Goal: Check status: Check status

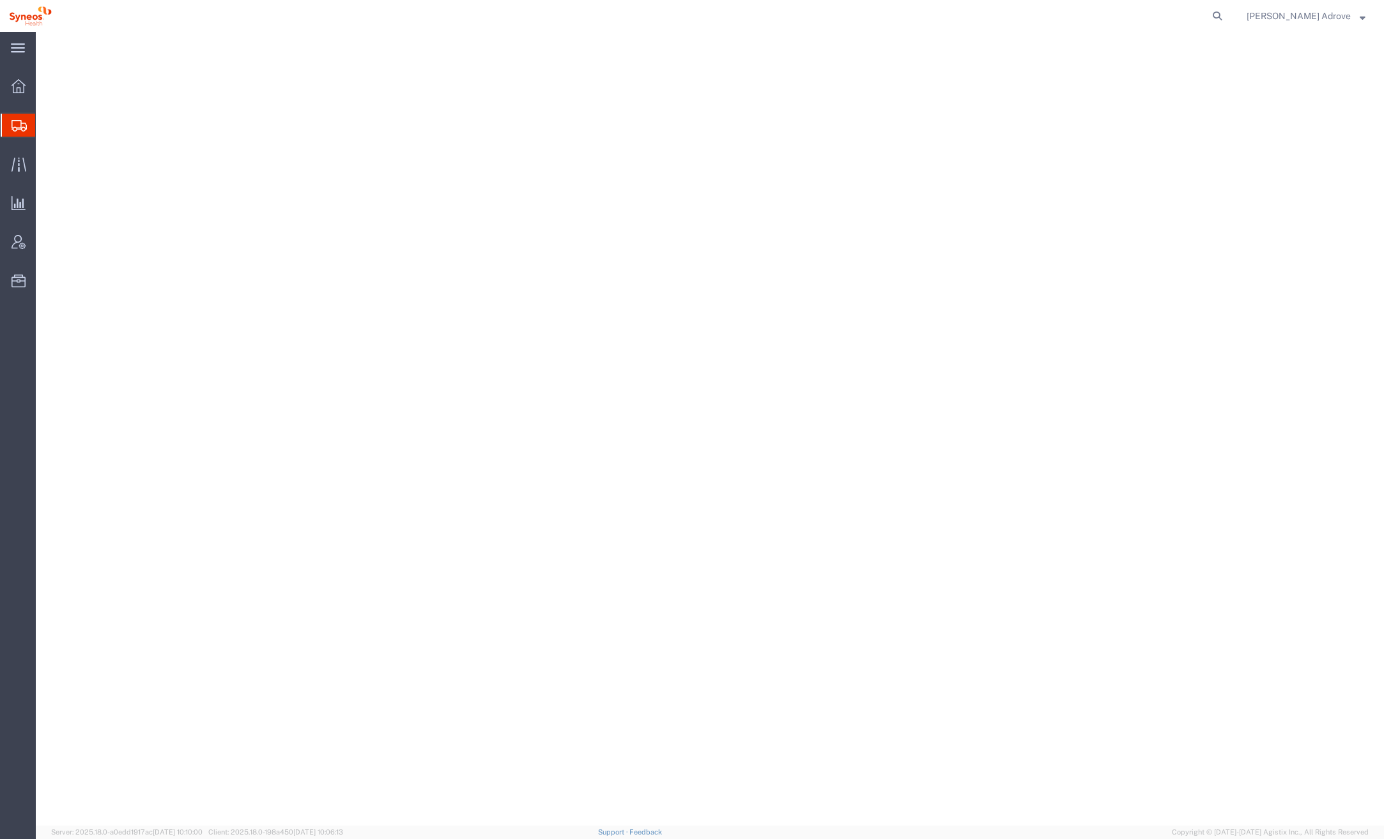
select select "48900"
select select
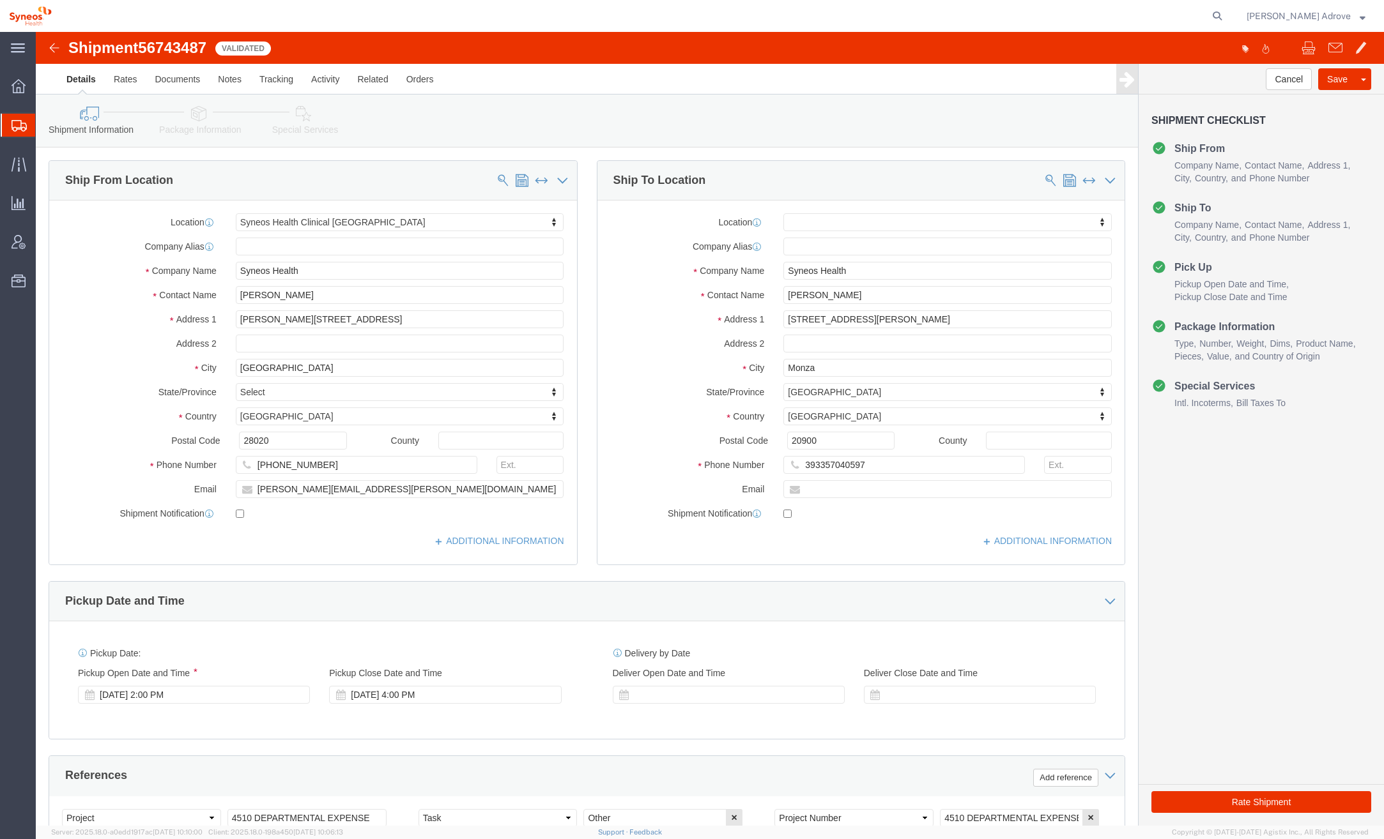
scroll to position [327, 0]
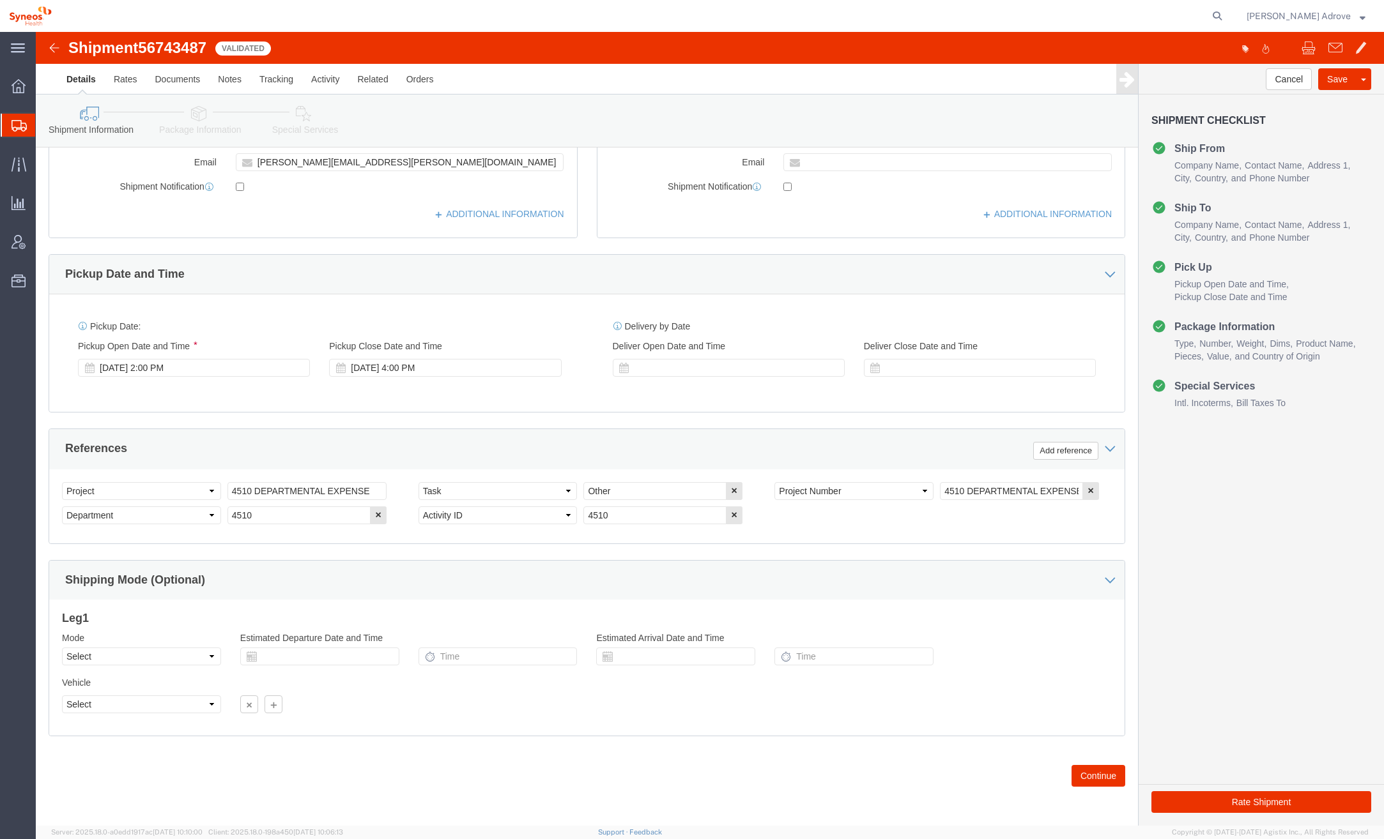
click div "Shipment 56743487 Validated Details Rates Documents Notes Tracking Activity Rel…"
click img
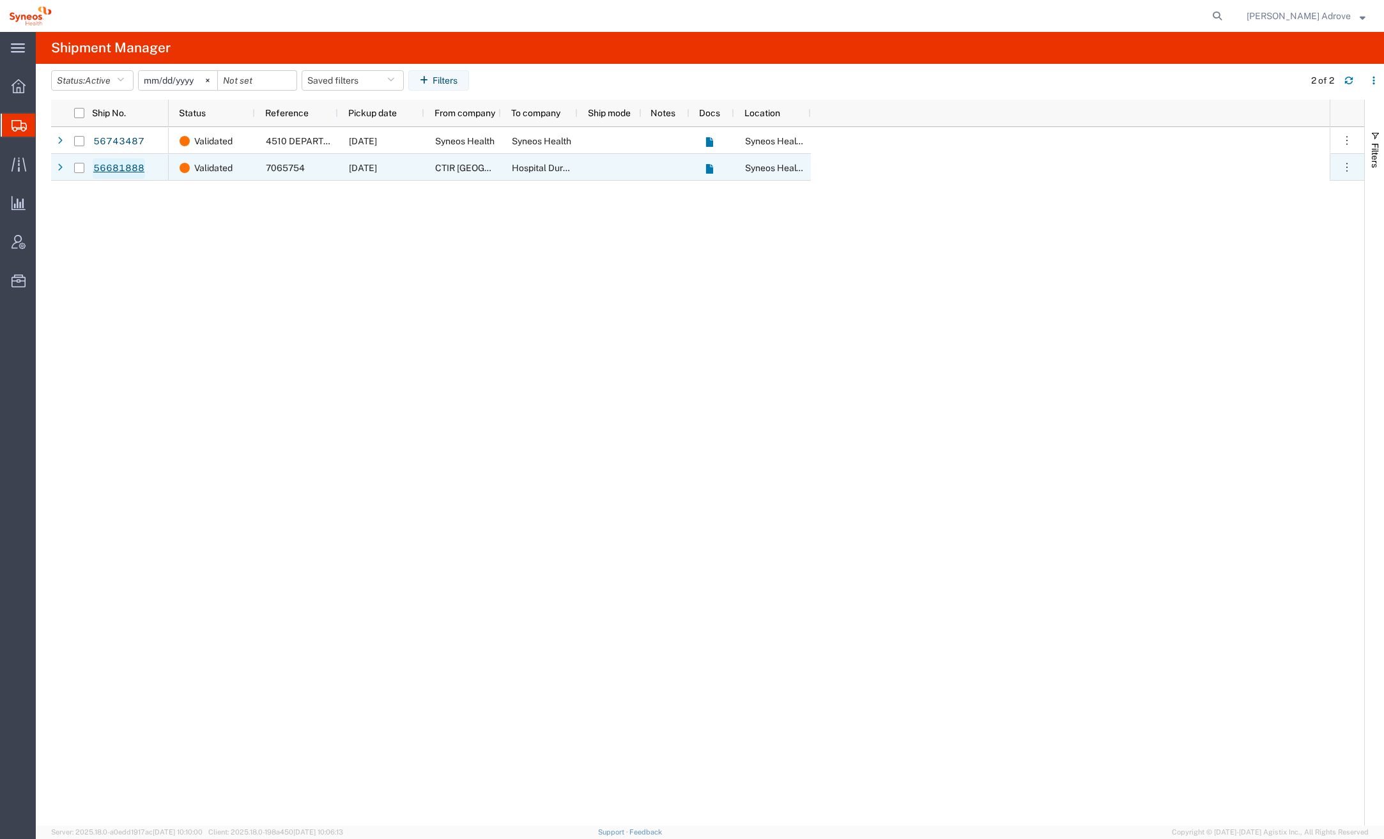
click at [108, 167] on link "56681888" at bounding box center [119, 168] width 52 height 20
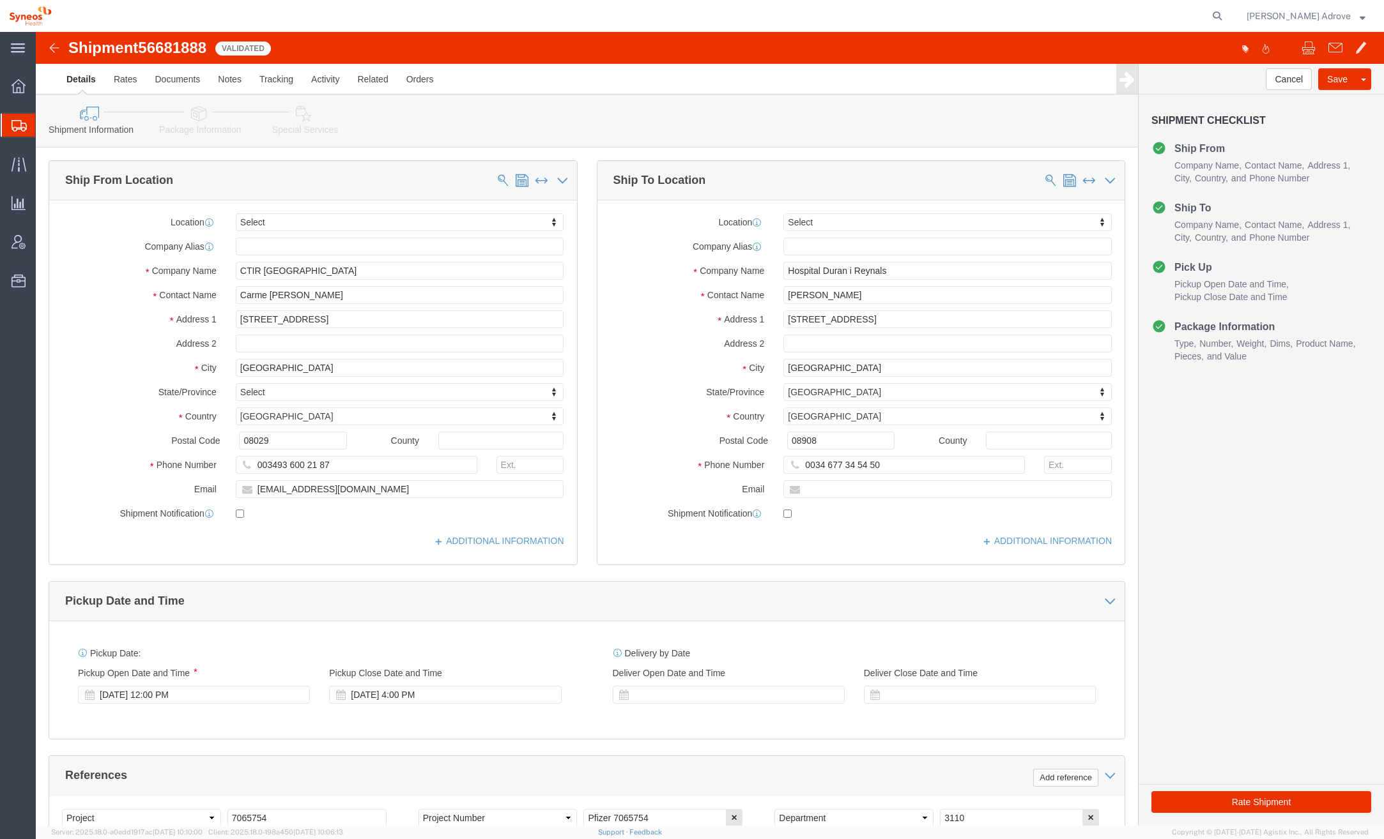
select select
click link "Documents"
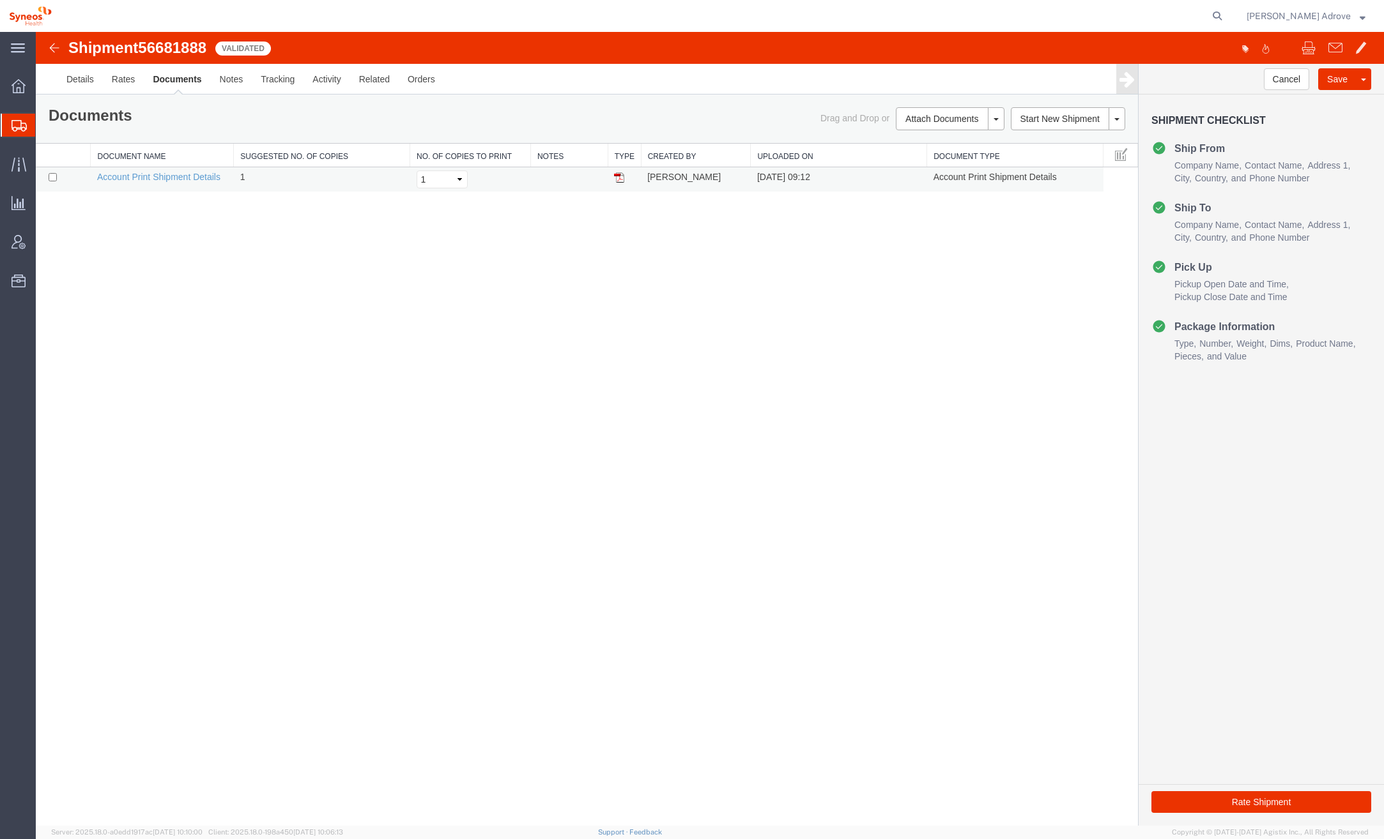
click at [670, 176] on td "Zaida Pardo Cea" at bounding box center [696, 179] width 110 height 25
click at [153, 174] on link "Account Print Shipment Details" at bounding box center [158, 177] width 123 height 10
click at [619, 176] on img at bounding box center [619, 177] width 10 height 10
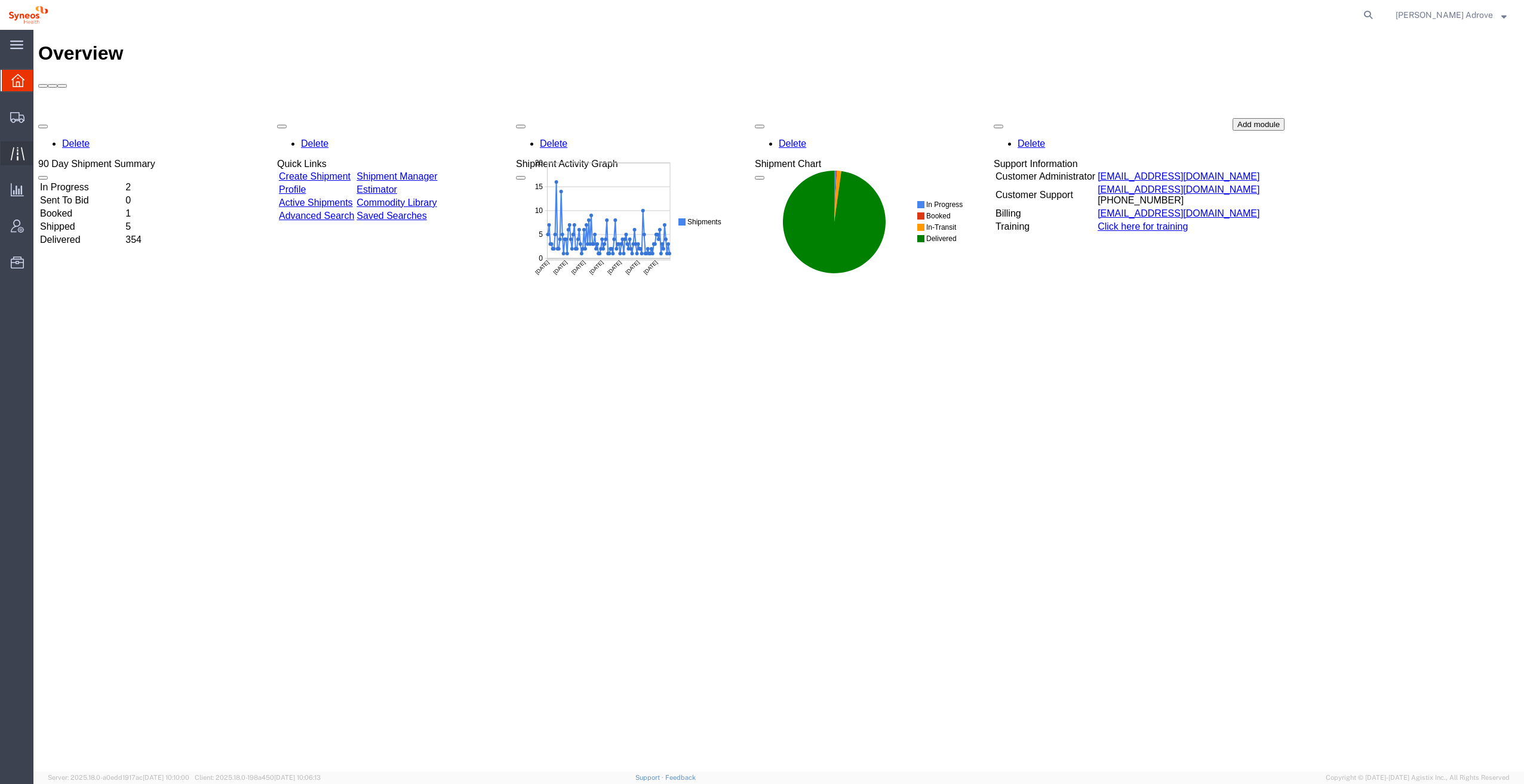
click at [41, 149] on span "Traffic" at bounding box center [36, 153] width 8 height 24
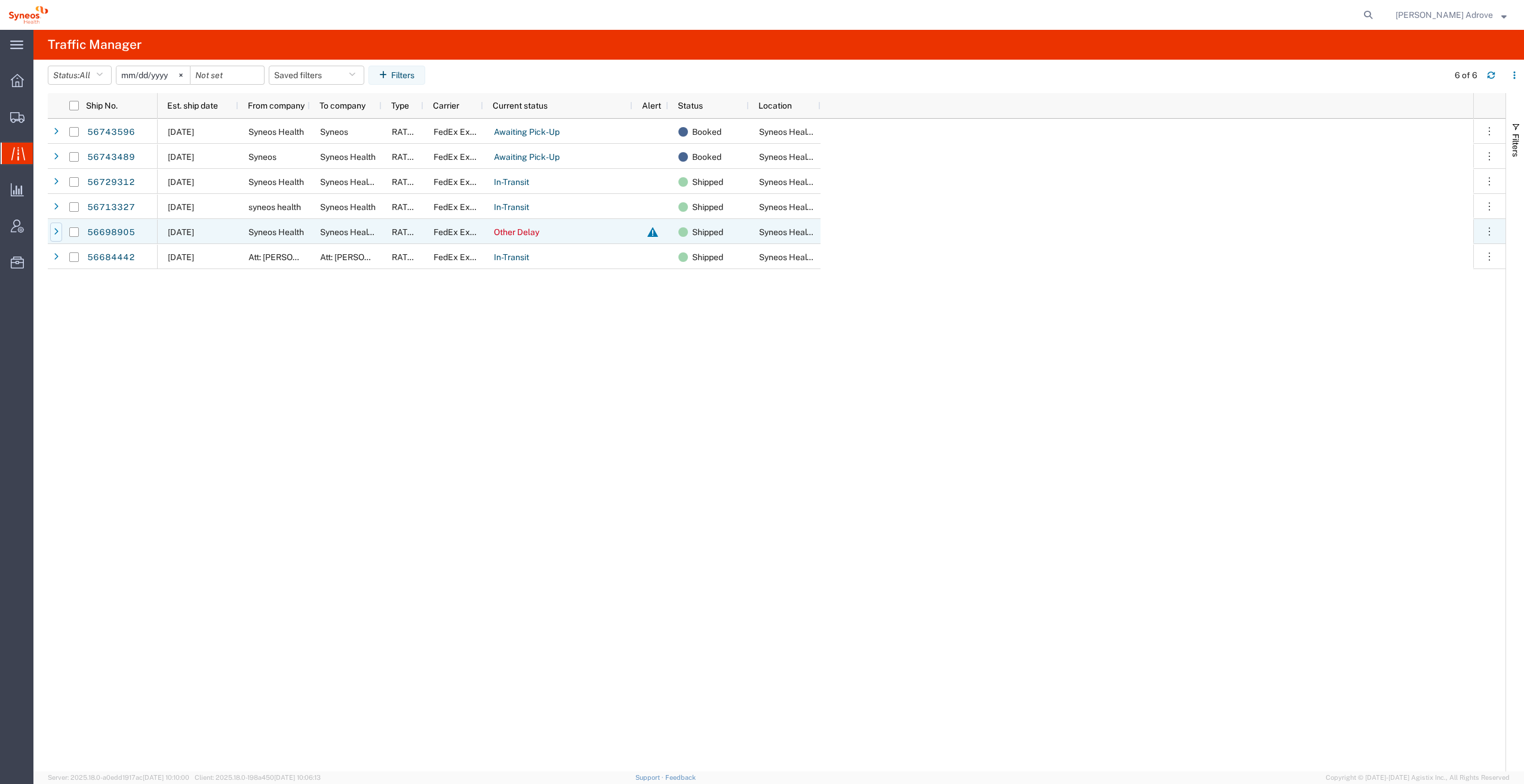
click at [53, 231] on div at bounding box center [56, 232] width 12 height 19
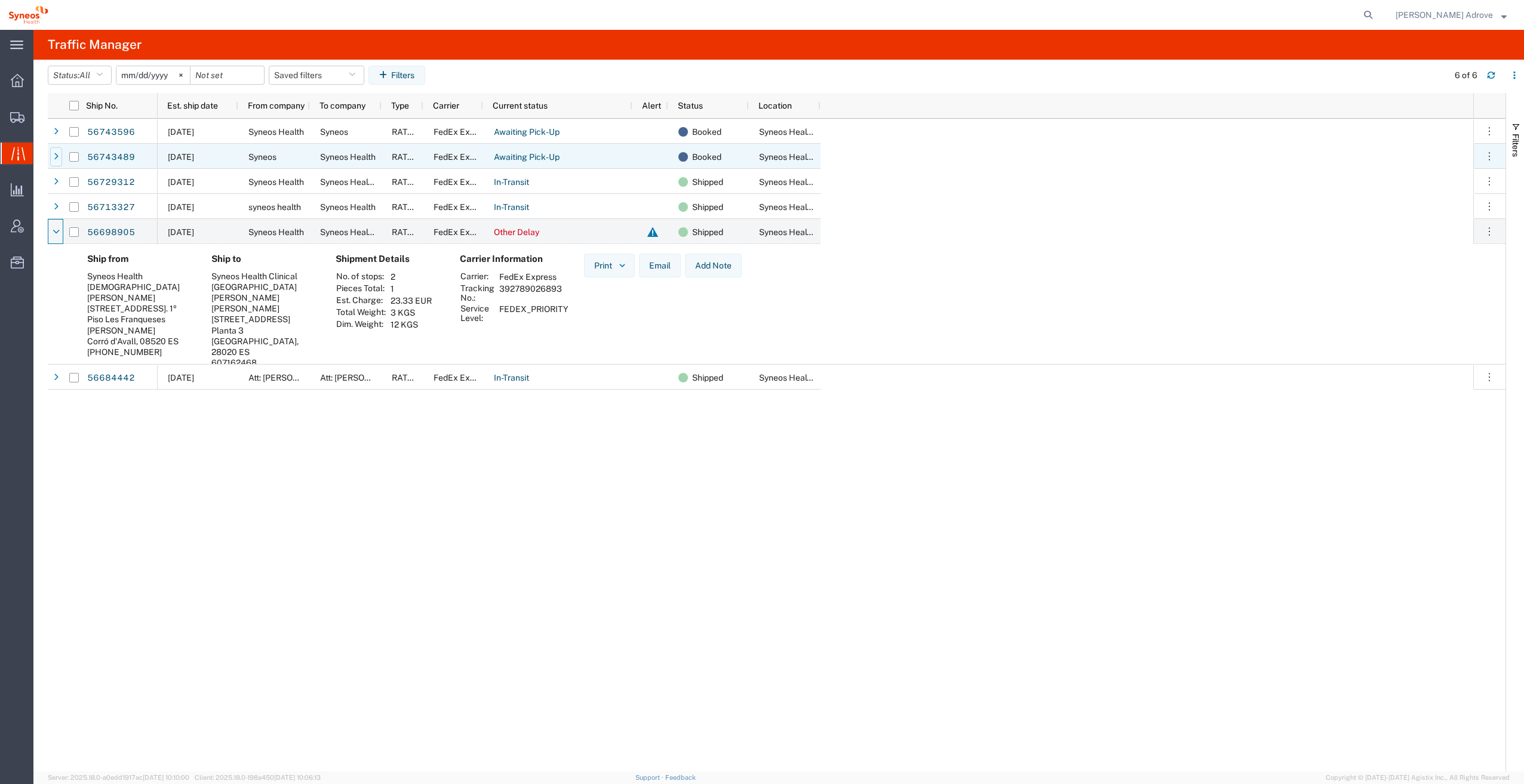
click at [54, 154] on icon at bounding box center [55, 157] width 5 height 8
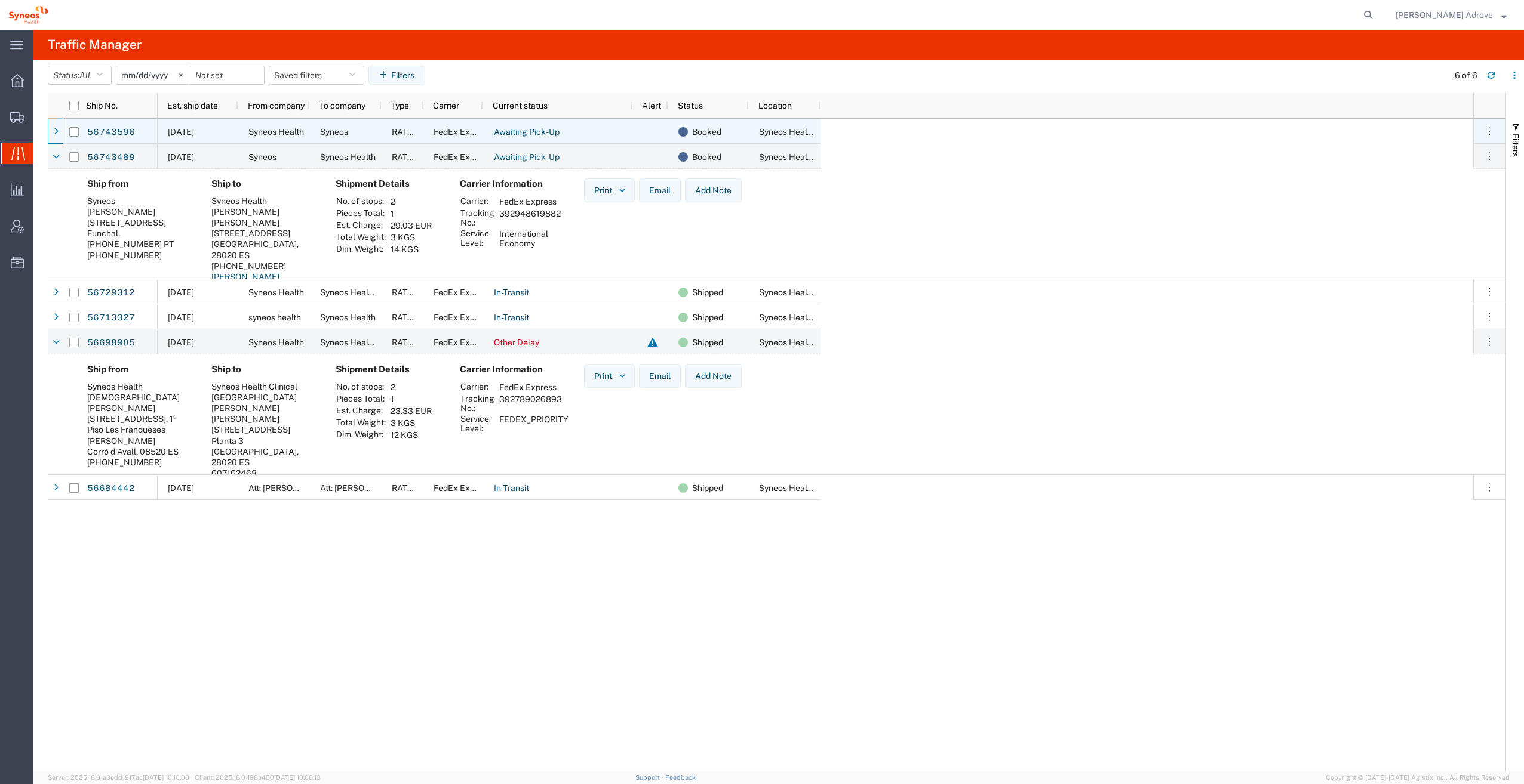
click at [56, 130] on icon at bounding box center [55, 132] width 5 height 8
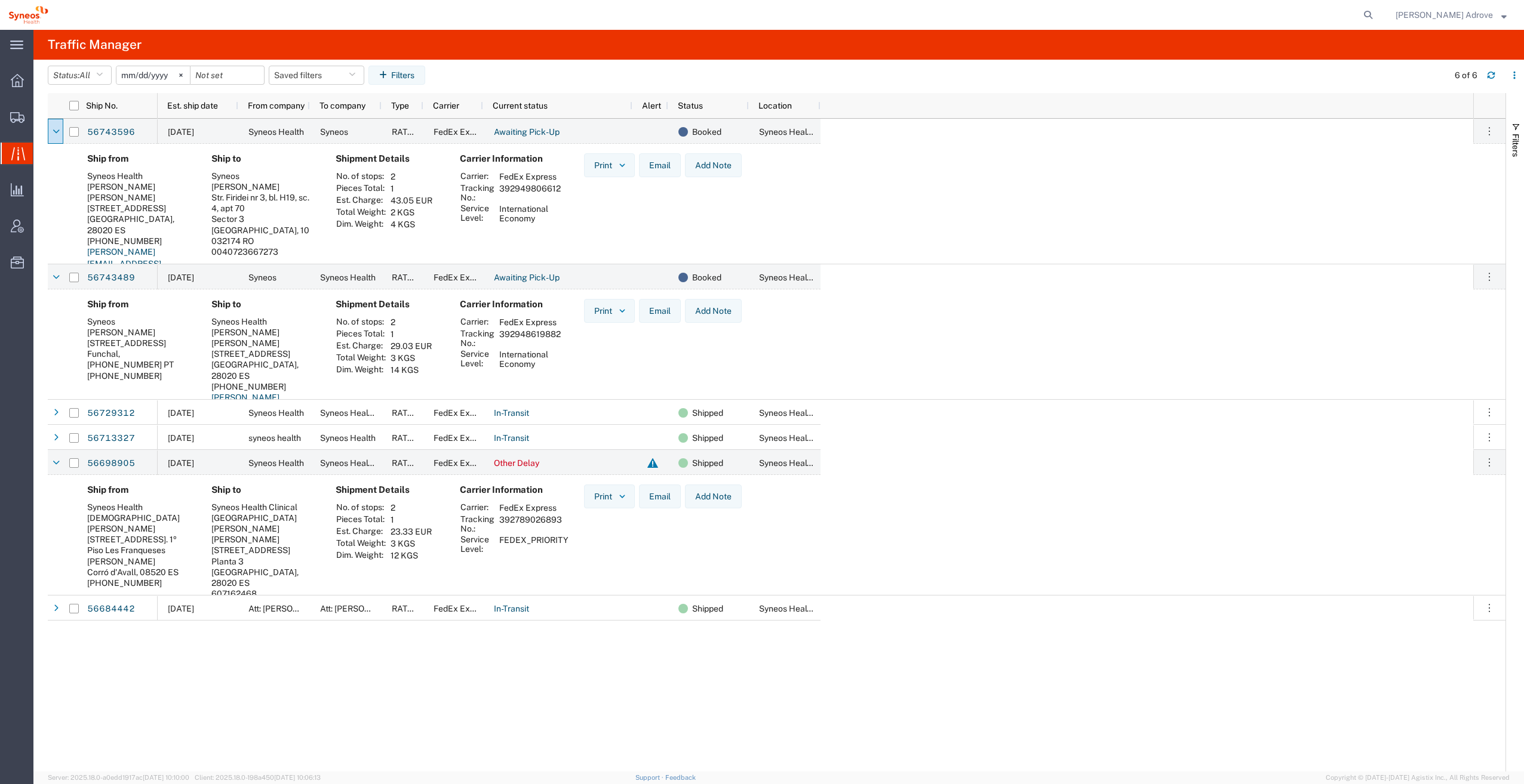
click at [1238, 141] on div "[DATE] Syneos Health Syneos RATED FedEx Express Awaiting Pick-Up Booked Syneos …" at bounding box center [815, 445] width 1316 height 653
drag, startPoint x: 553, startPoint y: 517, endPoint x: 498, endPoint y: 518, distance: 55.0
click at [498, 518] on td "392789026893" at bounding box center [534, 524] width 78 height 21
drag, startPoint x: 498, startPoint y: 518, endPoint x: 508, endPoint y: 519, distance: 10.0
copy td "392789026893"
